Goal: Information Seeking & Learning: Learn about a topic

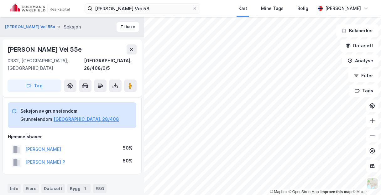
scroll to position [36, 0]
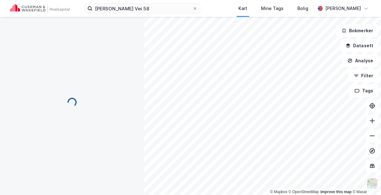
scroll to position [1, 0]
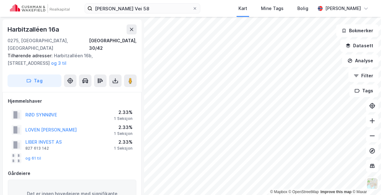
scroll to position [1, 0]
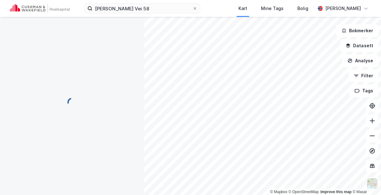
scroll to position [1, 0]
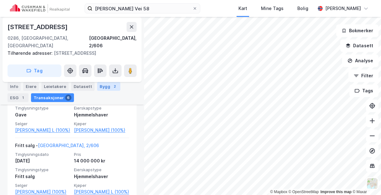
scroll to position [220, 0]
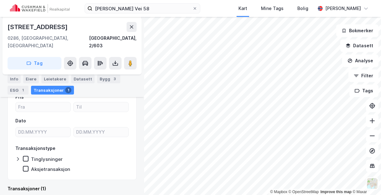
scroll to position [124, 0]
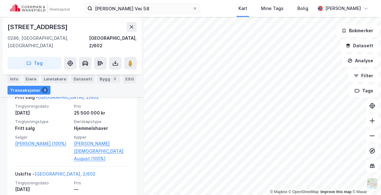
scroll to position [157, 0]
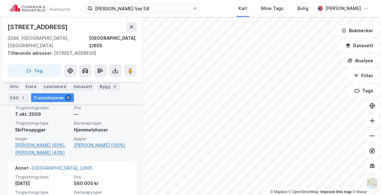
scroll to position [133, 0]
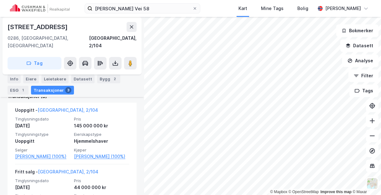
scroll to position [157, 0]
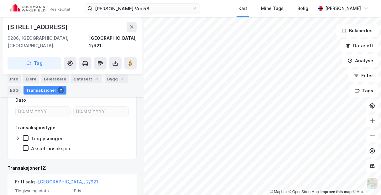
scroll to position [107, 0]
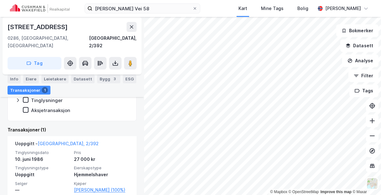
scroll to position [124, 0]
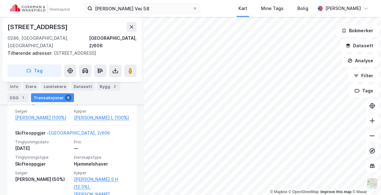
scroll to position [256, 0]
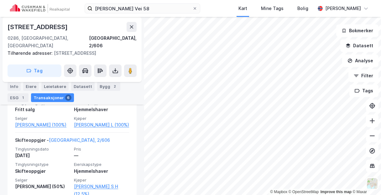
click at [267, 195] on html "Hoffsjef Løvenskiolds Vei 58 Kart Mine Tags Bolig [PERSON_NAME] © Mapbox © Open…" at bounding box center [190, 97] width 381 height 195
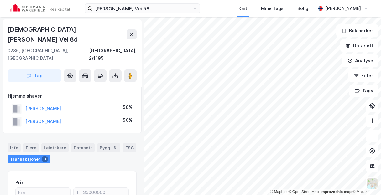
scroll to position [1, 0]
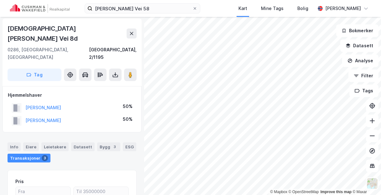
scroll to position [1, 0]
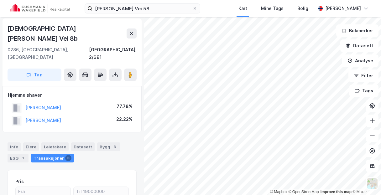
scroll to position [1, 0]
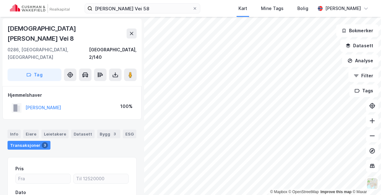
scroll to position [1, 0]
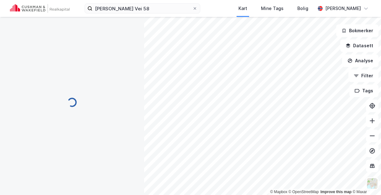
scroll to position [1, 0]
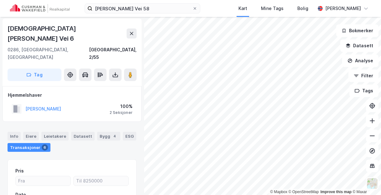
scroll to position [1, 0]
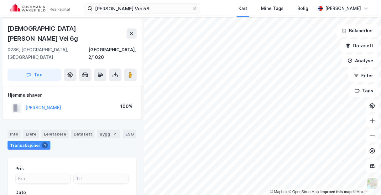
scroll to position [1, 0]
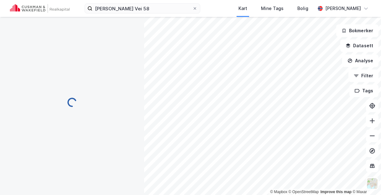
scroll to position [1, 0]
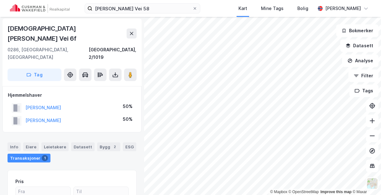
scroll to position [1, 0]
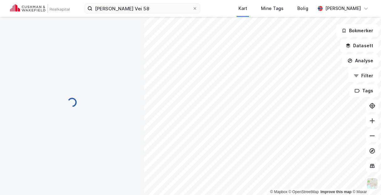
scroll to position [1, 0]
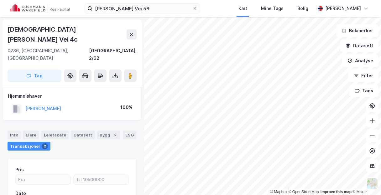
scroll to position [1, 0]
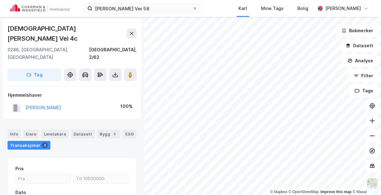
scroll to position [1, 0]
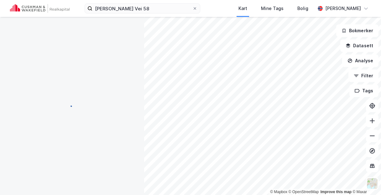
scroll to position [1, 0]
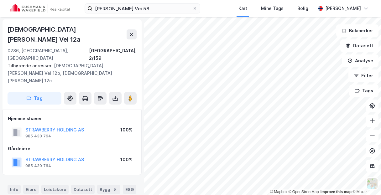
scroll to position [1, 0]
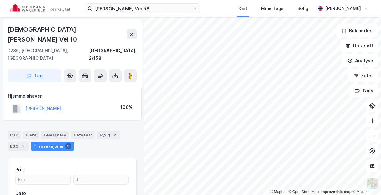
scroll to position [1, 0]
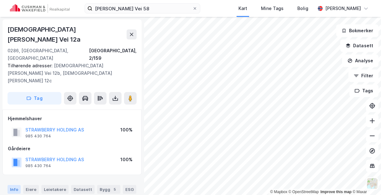
click at [14, 185] on div "Info" at bounding box center [14, 189] width 13 height 9
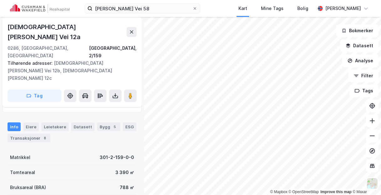
scroll to position [94, 0]
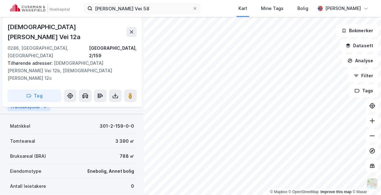
click at [32, 107] on div "Transaksjoner 8" at bounding box center [29, 107] width 43 height 9
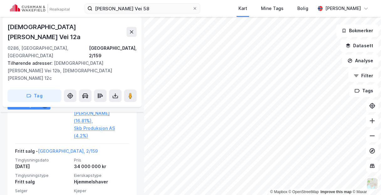
scroll to position [925, 0]
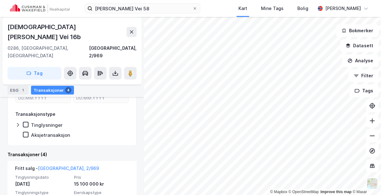
scroll to position [125, 0]
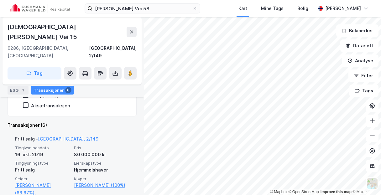
scroll to position [125, 0]
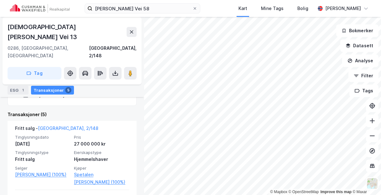
scroll to position [157, 0]
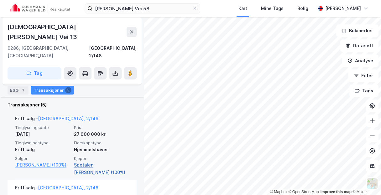
click at [90, 161] on link "Spetalen [PERSON_NAME] (100%)" at bounding box center [101, 168] width 55 height 15
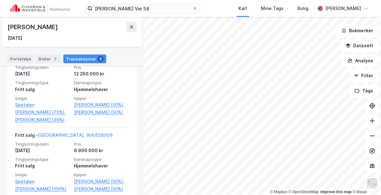
scroll to position [229, 0]
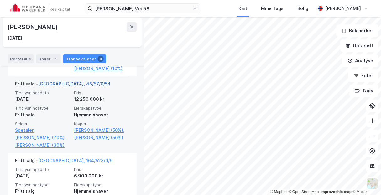
click at [52, 87] on link "[GEOGRAPHIC_DATA], 46/57/0/54" at bounding box center [74, 83] width 73 height 5
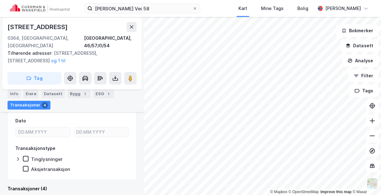
scroll to position [235, 0]
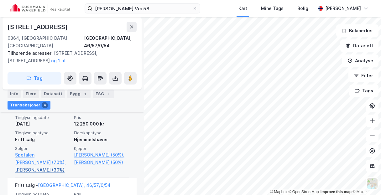
click at [42, 166] on link "[PERSON_NAME] (30%)" at bounding box center [42, 170] width 55 height 8
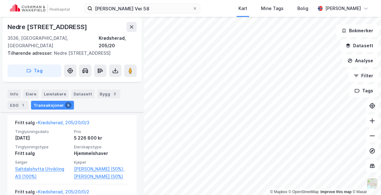
scroll to position [185, 0]
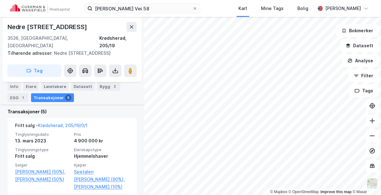
scroll to position [209, 0]
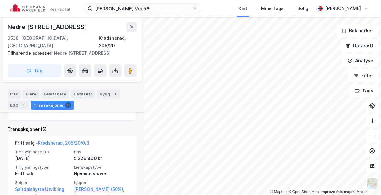
scroll to position [185, 0]
